Goal: Check status: Check status

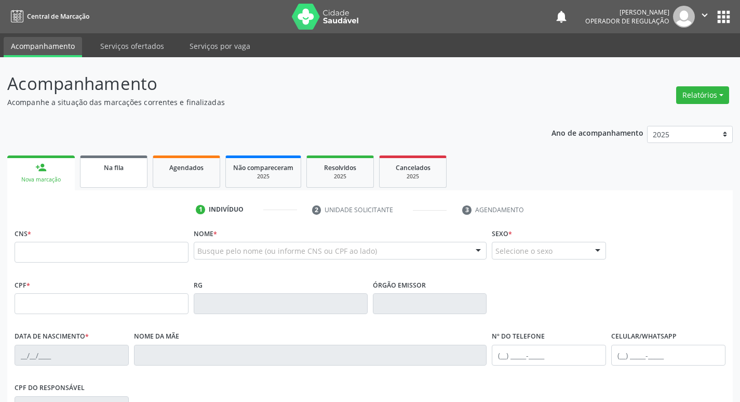
click at [130, 174] on link "Na fila" at bounding box center [114, 171] width 68 height 32
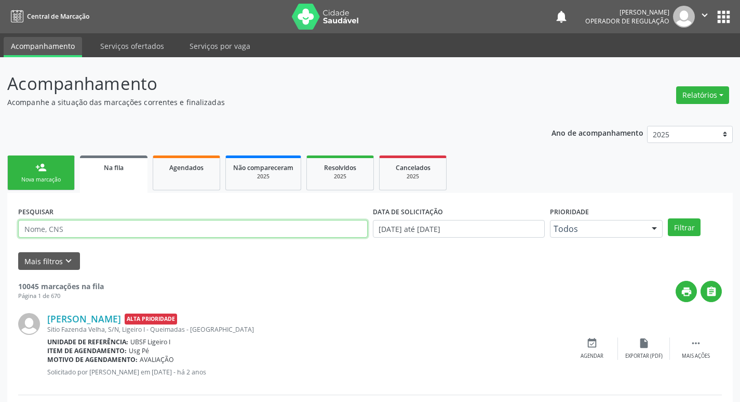
click at [212, 229] on input "text" at bounding box center [193, 229] width 350 height 18
type input "[PERSON_NAME]"
click at [668, 218] on button "Filtrar" at bounding box center [684, 227] width 33 height 18
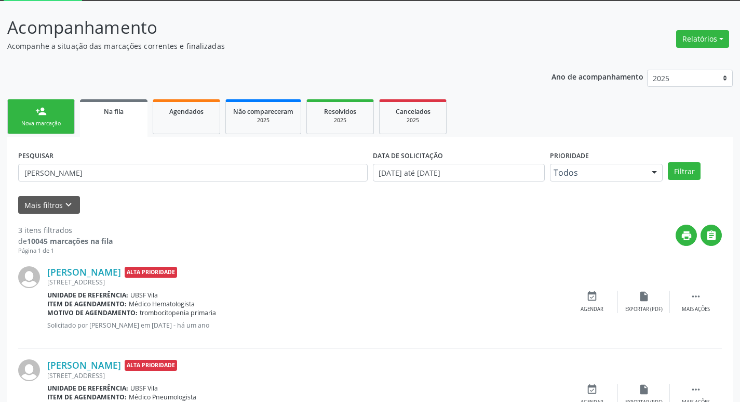
scroll to position [51, 0]
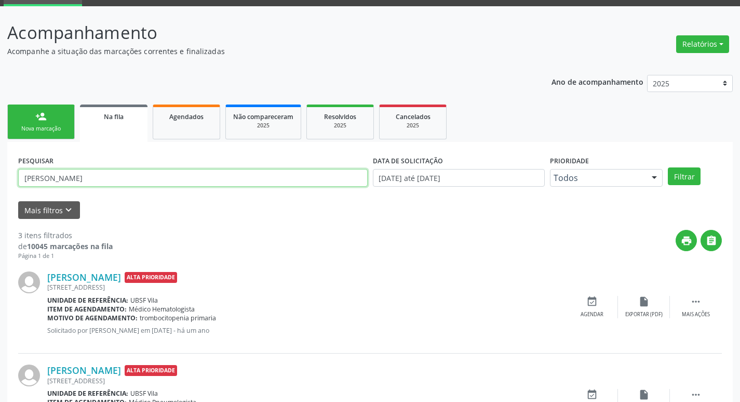
click at [116, 183] on input "[PERSON_NAME]" at bounding box center [193, 178] width 350 height 18
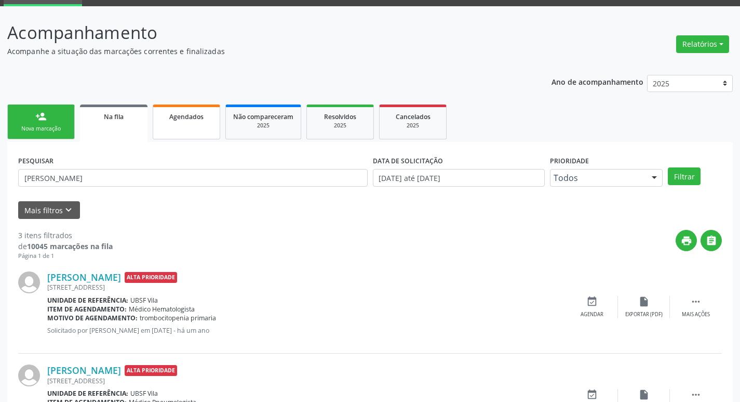
click at [165, 117] on div "Agendados" at bounding box center [186, 116] width 52 height 11
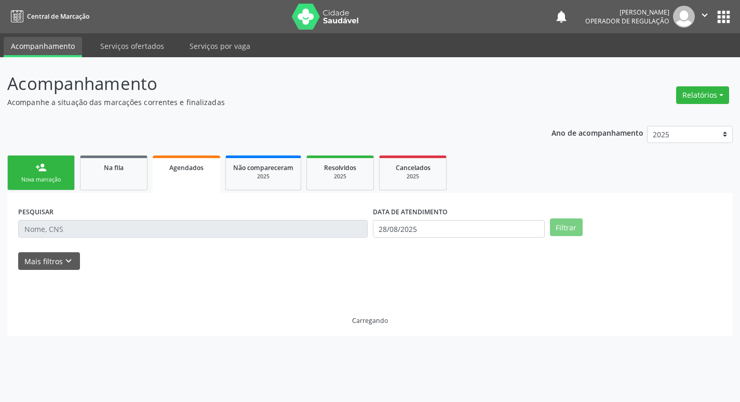
scroll to position [0, 0]
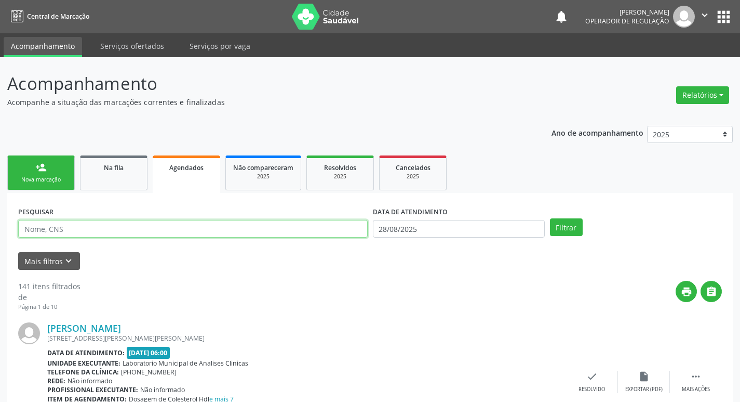
click at [168, 229] on input "text" at bounding box center [193, 229] width 350 height 18
paste input "[PERSON_NAME]"
type input "[PERSON_NAME]"
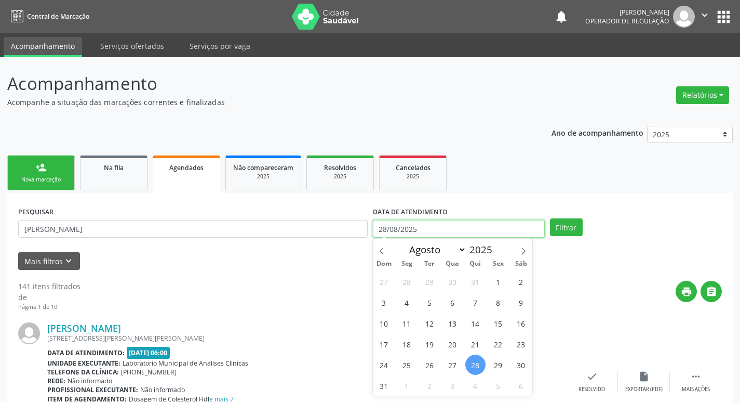
click at [441, 233] on input "28/08/2025" at bounding box center [459, 229] width 172 height 18
click at [550, 218] on button "Filtrar" at bounding box center [566, 227] width 33 height 18
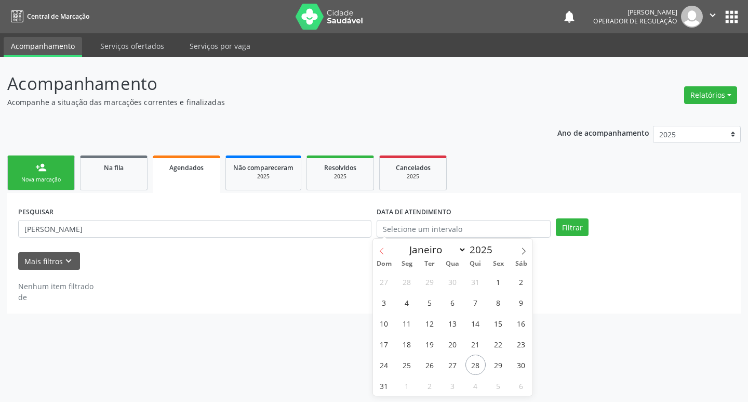
click at [385, 252] on icon at bounding box center [381, 250] width 7 height 7
select select "6"
click at [430, 284] on span "1" at bounding box center [430, 281] width 20 height 20
type input "[DATE]"
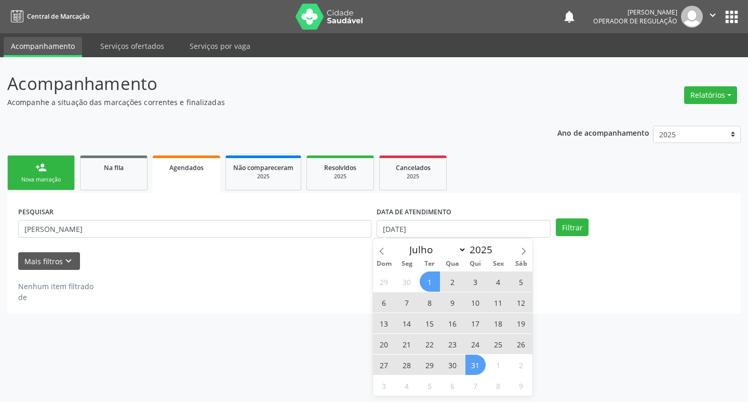
click at [469, 370] on span "31" at bounding box center [475, 364] width 20 height 20
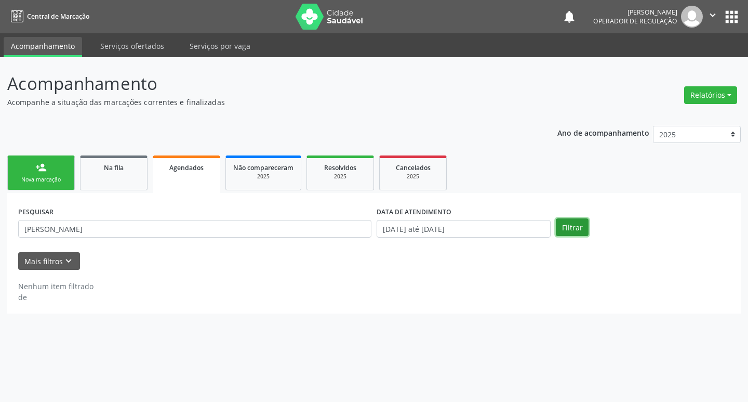
click at [558, 229] on button "Filtrar" at bounding box center [572, 227] width 33 height 18
click at [28, 179] on div "Nova marcação" at bounding box center [41, 180] width 52 height 8
